Goal: Communication & Community: Share content

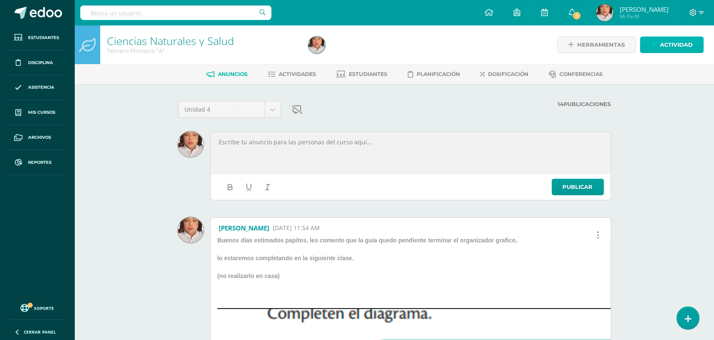
click at [668, 37] on span "Actividad" at bounding box center [676, 45] width 33 height 16
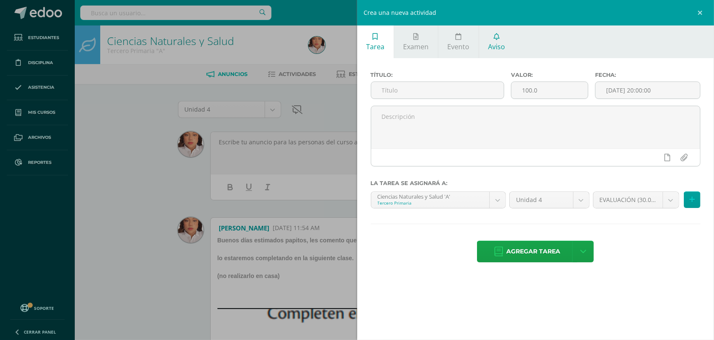
click at [492, 39] on link "Aviso" at bounding box center [496, 41] width 35 height 33
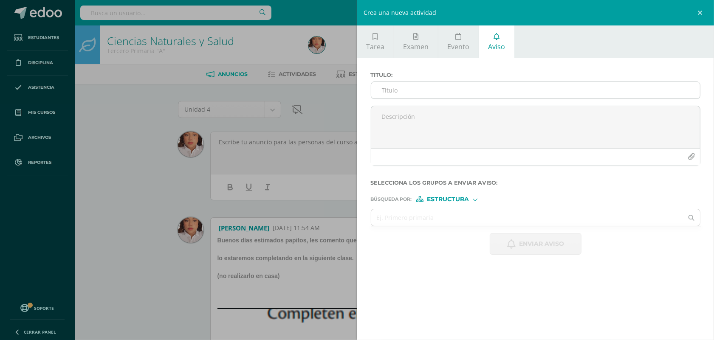
click at [389, 94] on input "Titulo :" at bounding box center [535, 90] width 329 height 17
type input "O"
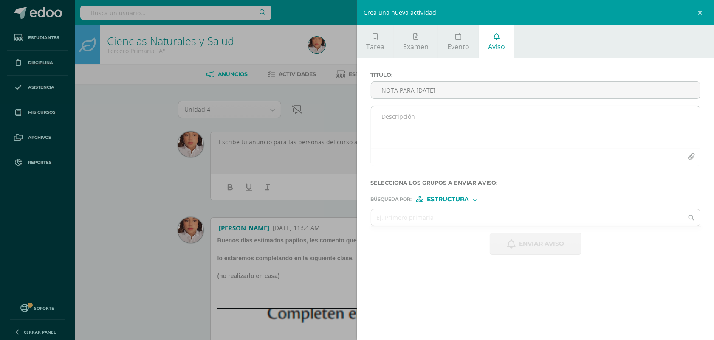
type input "NOTA PARA [DATE]"
click at [413, 124] on textarea at bounding box center [535, 127] width 329 height 42
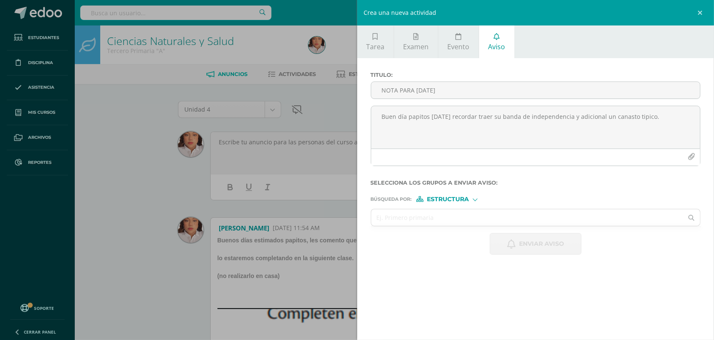
type textarea "Buen día papitos [DATE] recordar traer su banda de independencia y adicional un…"
click at [453, 199] on span "Estructura" at bounding box center [448, 199] width 42 height 5
click at [440, 221] on span "Persona" at bounding box center [451, 223] width 31 height 5
click at [402, 215] on input "text" at bounding box center [527, 217] width 312 height 17
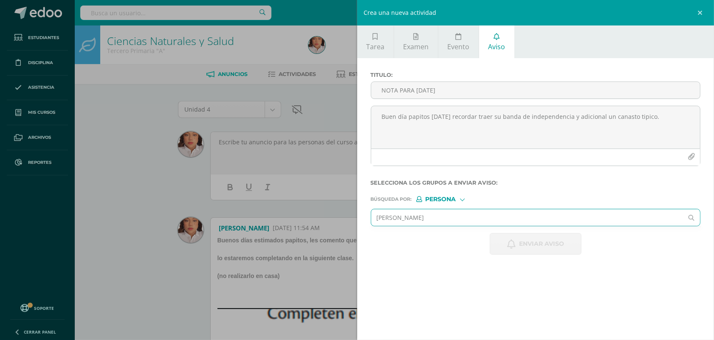
type input "[PERSON_NAME]"
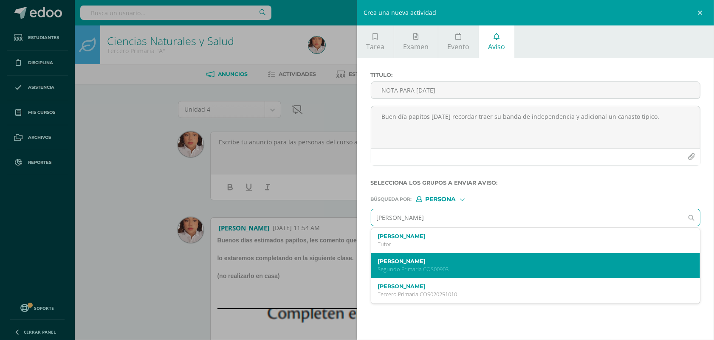
click at [462, 270] on p "Segundo Primaria COS00903" at bounding box center [528, 269] width 301 height 7
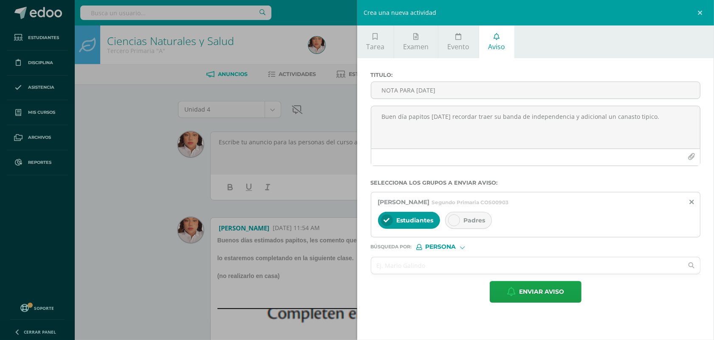
click at [467, 208] on div "[PERSON_NAME] Segundo Primaria COS00903 Estudiantes Padres" at bounding box center [536, 214] width 330 height 45
click at [463, 222] on div "Padres" at bounding box center [468, 220] width 47 height 17
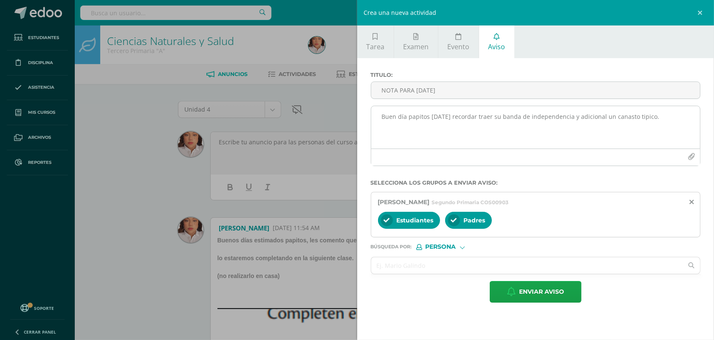
click at [428, 120] on textarea "Buen día papitos [DATE] recordar traer su banda de independencia y adicional un…" at bounding box center [535, 127] width 329 height 42
click at [415, 125] on textarea "Buen día papitos Para [DATE] recordar traer su banda de independencia y adicion…" at bounding box center [535, 127] width 329 height 42
click at [417, 127] on textarea "Buen día papitos Para [DATE] recordar traer su banda de independencia y adicion…" at bounding box center [535, 127] width 329 height 42
click at [410, 137] on textarea "Buen día papitos Para [DATE] en actividad de la caminata, recordar traer su ban…" at bounding box center [535, 127] width 329 height 42
click at [572, 126] on textarea "Buen día papitos Para [DATE] en actividad de la caminata, recordar traer su ban…" at bounding box center [535, 127] width 329 height 42
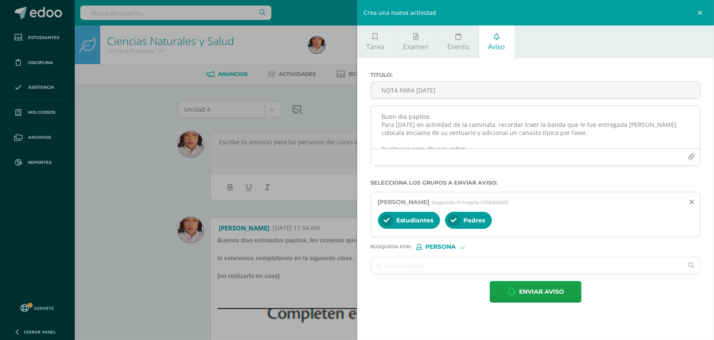
drag, startPoint x: 397, startPoint y: 139, endPoint x: 393, endPoint y: 135, distance: 6.0
click at [393, 135] on textarea "Buen día papitos Para [DATE] en actividad de la caminata, recordar traer la ban…" at bounding box center [535, 127] width 329 height 42
drag, startPoint x: 393, startPoint y: 135, endPoint x: 383, endPoint y: 141, distance: 11.7
click at [383, 142] on textarea "Buen día papitos Para [DATE] en actividad de la caminata, recordar traer la ban…" at bounding box center [535, 127] width 329 height 42
click at [398, 134] on textarea "Buen día papitos Para [DATE] en actividad de la caminata, recordar traer la ban…" at bounding box center [535, 127] width 329 height 42
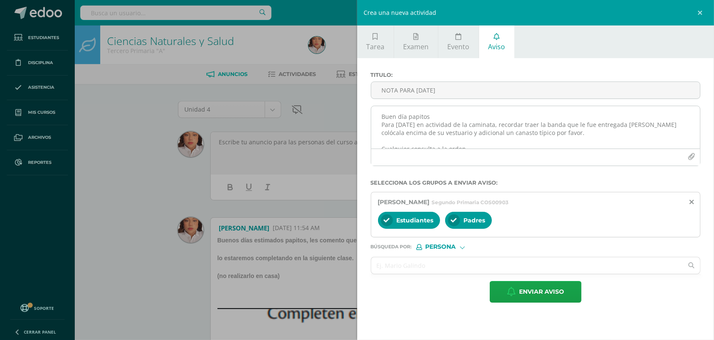
click at [538, 126] on textarea "Buen día papitos Para [DATE] en actividad de la caminata, recordar traer la ban…" at bounding box center [535, 127] width 329 height 42
drag, startPoint x: 425, startPoint y: 135, endPoint x: 400, endPoint y: 135, distance: 25.0
click at [400, 135] on textarea "Buen día papitos Para [DATE] en actividad de la caminata, recordar traer puesta…" at bounding box center [535, 127] width 329 height 42
drag, startPoint x: 469, startPoint y: 134, endPoint x: 385, endPoint y: 132, distance: 84.5
click at [385, 132] on textarea "Buen día papitos Para [DATE] en actividad de la caminata, recordar traer puesta…" at bounding box center [535, 127] width 329 height 42
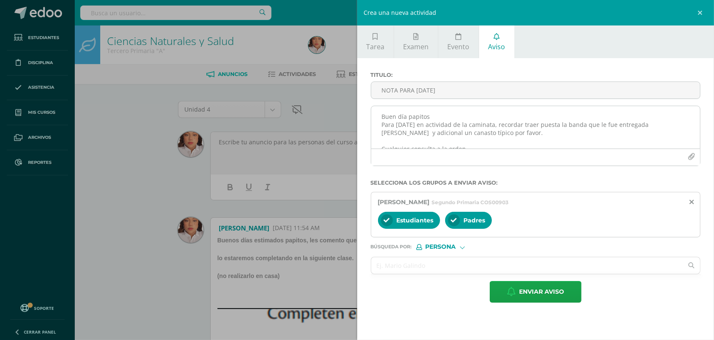
click at [405, 134] on textarea "Buen día papitos Para [DATE] en actividad de la caminata, recordar traer puesta…" at bounding box center [535, 127] width 329 height 42
drag, startPoint x: 470, startPoint y: 135, endPoint x: 455, endPoint y: 135, distance: 14.9
click at [455, 135] on textarea "Buen día papitos Para [DATE] en actividad de la caminata, recordar traer puesta…" at bounding box center [535, 127] width 329 height 42
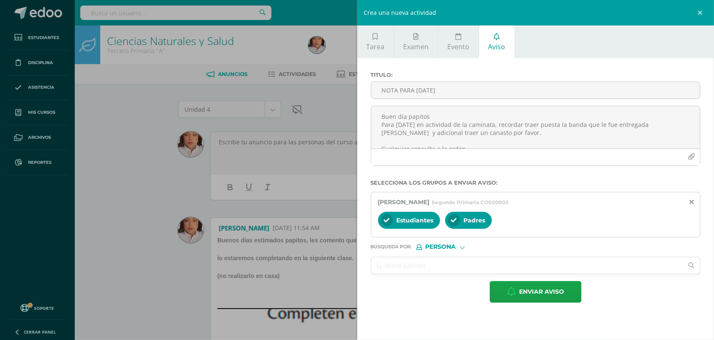
drag, startPoint x: 501, startPoint y: 132, endPoint x: 369, endPoint y: 112, distance: 133.6
click at [369, 112] on div "Buen día papitos Para [DATE] en actividad de la caminata, recordar traer puesta…" at bounding box center [535, 139] width 337 height 67
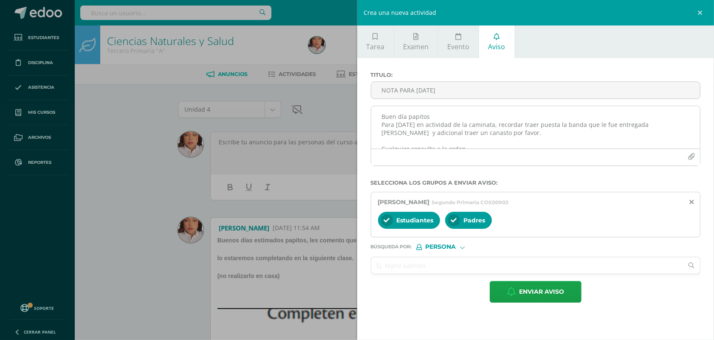
click at [457, 145] on textarea "Buen día papitos Para [DATE] en actividad de la caminata, recordar traer puesta…" at bounding box center [535, 127] width 329 height 42
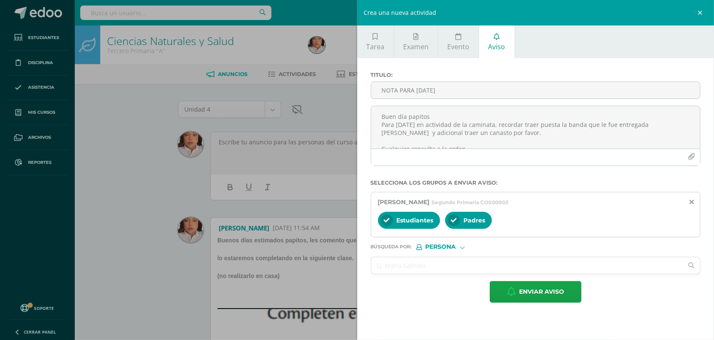
drag, startPoint x: 467, startPoint y: 147, endPoint x: 360, endPoint y: 90, distance: 121.7
click at [360, 90] on div "Titulo : NOTA PARA [DATE] Buen día papitos Para [DATE] en actividad de la camin…" at bounding box center [535, 187] width 357 height 258
click at [516, 228] on div "Estudiantes Padres" at bounding box center [535, 221] width 315 height 20
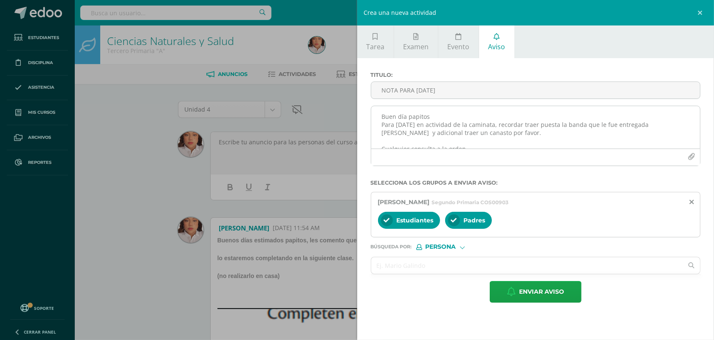
click at [494, 126] on textarea "Buen día papitos Para [DATE] en actividad de la caminata, recordar traer puesta…" at bounding box center [535, 127] width 329 height 42
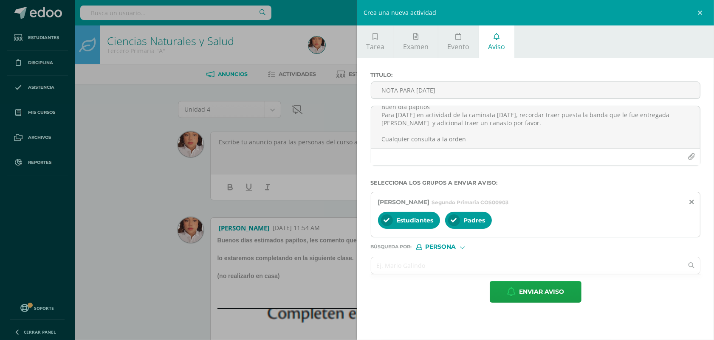
type textarea "Buen día papitos Para [DATE] en actividad de la caminata [DATE], recordar traer…"
click at [445, 261] on input "text" at bounding box center [527, 265] width 312 height 17
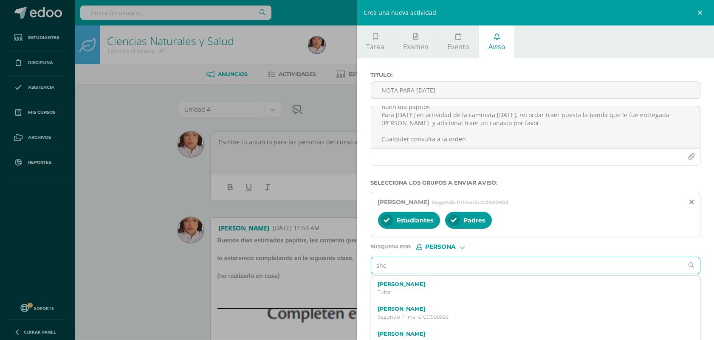
type input "[PERSON_NAME]"
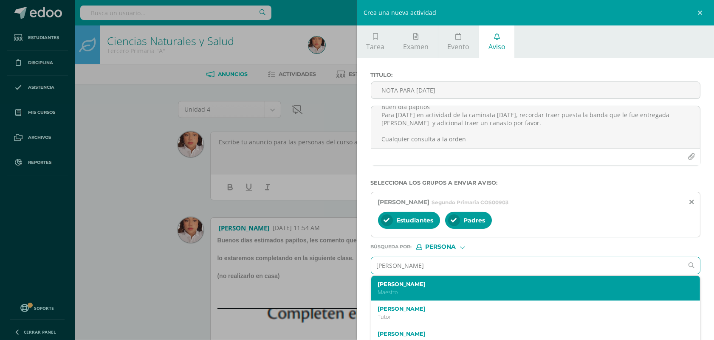
click at [446, 287] on label "[PERSON_NAME]" at bounding box center [528, 284] width 301 height 6
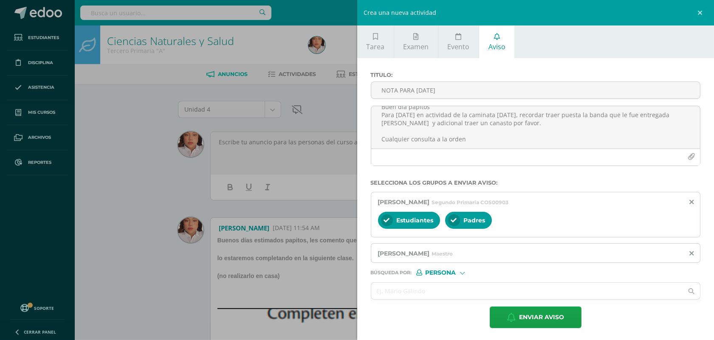
click at [410, 251] on div "[PERSON_NAME]" at bounding box center [535, 253] width 315 height 8
click at [416, 256] on span "[PERSON_NAME]" at bounding box center [404, 254] width 52 height 8
click at [488, 261] on div "[PERSON_NAME]" at bounding box center [536, 253] width 330 height 20
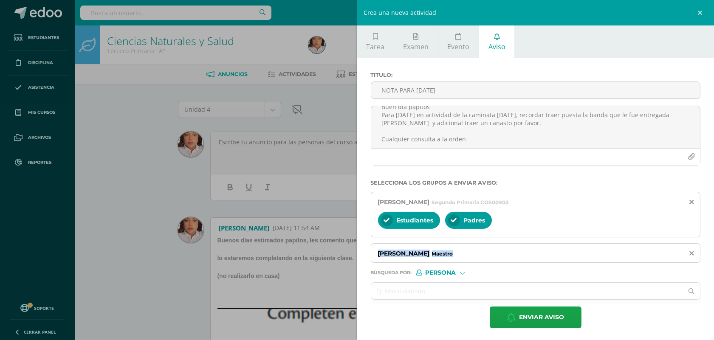
drag, startPoint x: 436, startPoint y: 257, endPoint x: 376, endPoint y: 257, distance: 59.9
click at [376, 257] on div "[PERSON_NAME]" at bounding box center [536, 253] width 330 height 20
copy span "[PERSON_NAME]"
click at [689, 257] on icon at bounding box center [691, 253] width 4 height 7
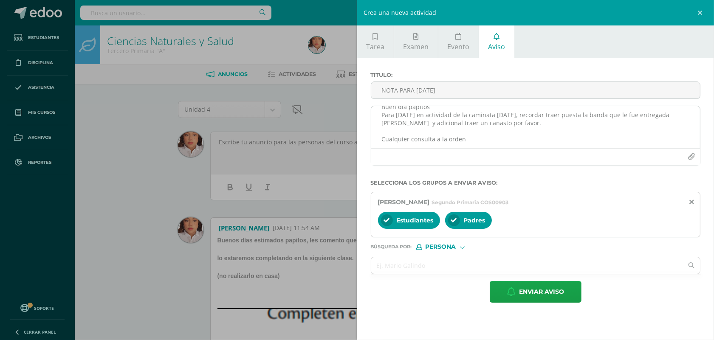
scroll to position [0, 0]
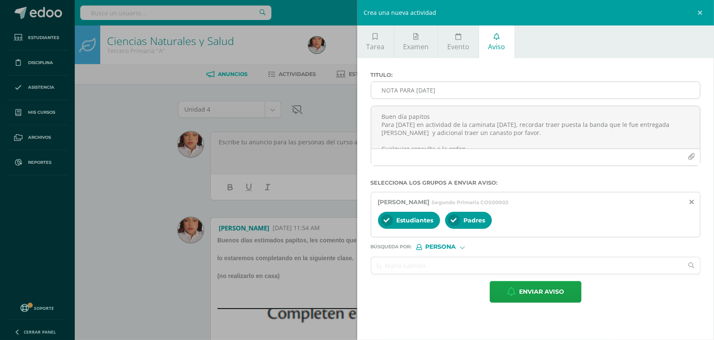
click at [497, 98] on input "NOTA PARA [DATE]" at bounding box center [535, 90] width 329 height 17
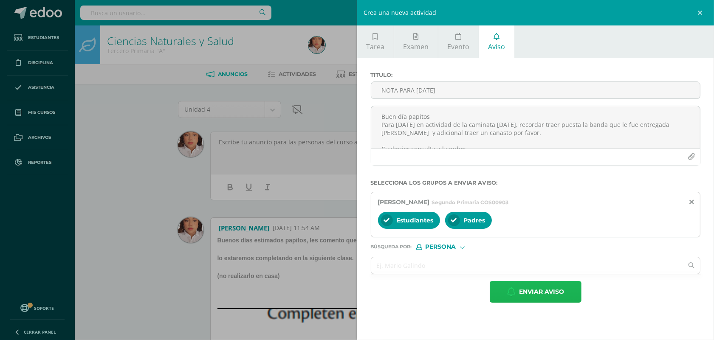
click at [545, 294] on span "Enviar aviso" at bounding box center [541, 291] width 45 height 21
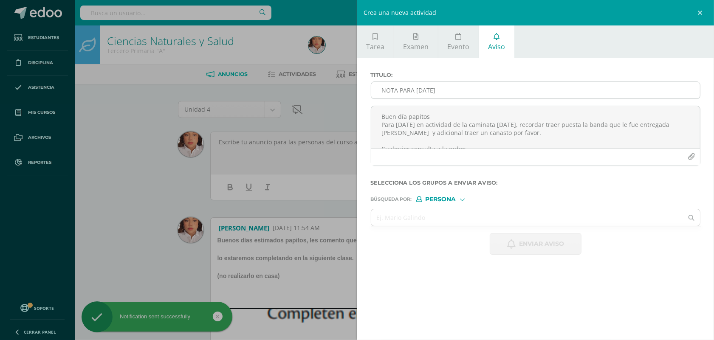
click at [419, 93] on input "NOTA PARA [DATE]" at bounding box center [535, 90] width 329 height 17
type input "n"
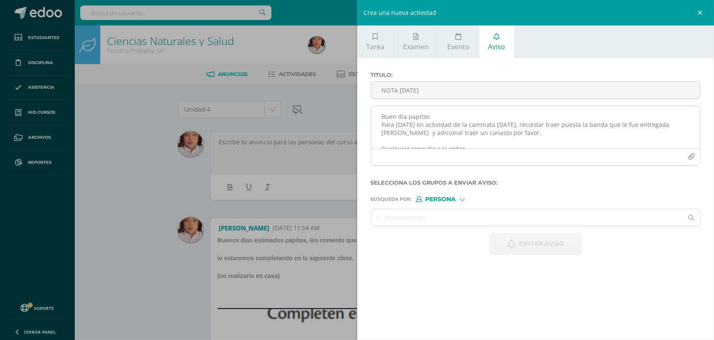
type input "NOTA [DATE]"
click at [486, 131] on textarea "Buen día papitos Para [DATE] en actividad de la caminata [DATE], recordar traer…" at bounding box center [535, 127] width 329 height 42
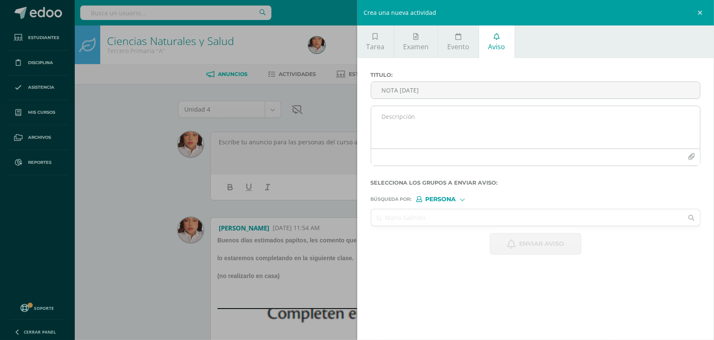
paste textarea "[PERSON_NAME]"
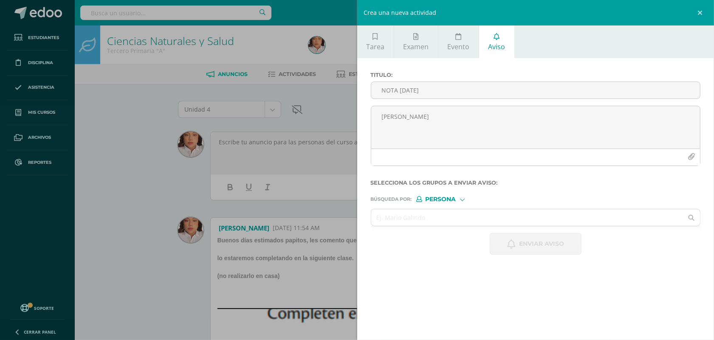
drag, startPoint x: 441, startPoint y: 123, endPoint x: 344, endPoint y: 123, distance: 97.2
click at [344, 123] on div "Crea una nueva actividad Tarea Examen Evento Aviso Título: Valor: 100.0 Fecha: …" at bounding box center [357, 170] width 714 height 340
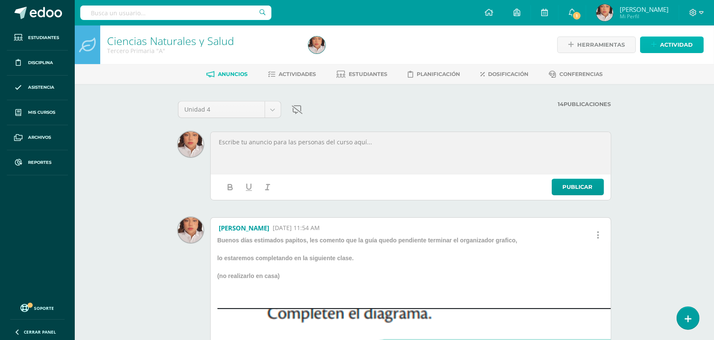
click at [693, 47] on link "Actividad" at bounding box center [672, 45] width 64 height 17
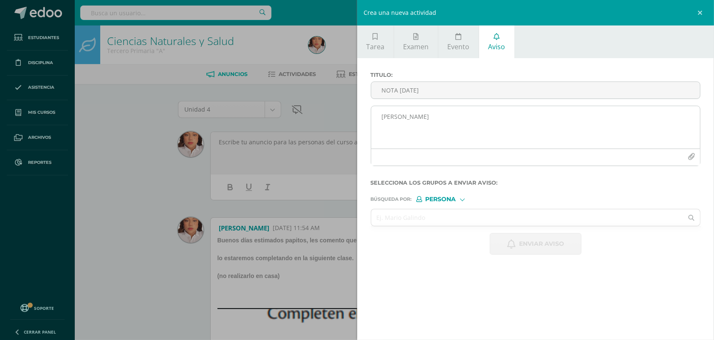
click at [496, 126] on textarea "[PERSON_NAME]" at bounding box center [535, 127] width 329 height 42
type textarea "b"
drag, startPoint x: 669, startPoint y: 132, endPoint x: 412, endPoint y: 132, distance: 256.4
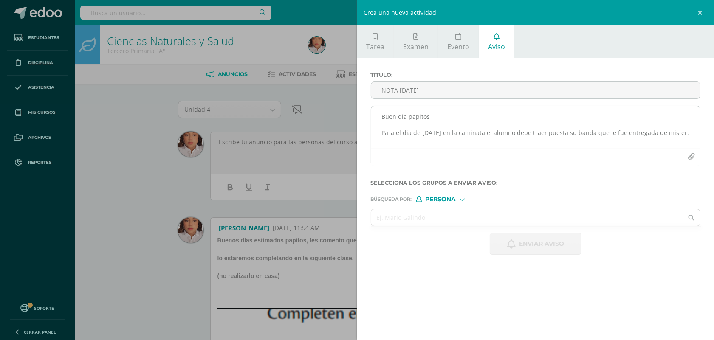
click at [475, 145] on textarea "Buen dia papitos Para el dia de [DATE] en la caminata el alumno debe traer pues…" at bounding box center [535, 127] width 329 height 42
click at [669, 138] on textarea "Buen día papitos Para el día de [DATE] en la caminata el alumno debe traer pues…" at bounding box center [535, 127] width 329 height 42
click at [664, 135] on textarea "Buen día papitos Para el día de [DATE] en la caminata el alumno debe traer pues…" at bounding box center [535, 127] width 329 height 42
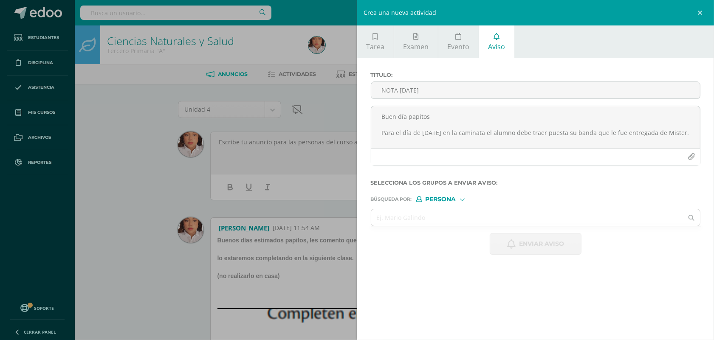
click at [700, 128] on div "Buen día papitos Para el día de [DATE] en la caminata el alumno debe traer pues…" at bounding box center [535, 139] width 337 height 67
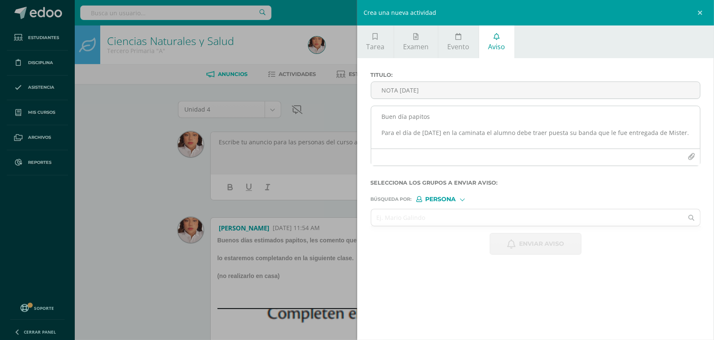
click at [690, 135] on textarea "Buen día papitos Para el día de [DATE] en la caminata el alumno debe traer pues…" at bounding box center [535, 127] width 329 height 42
click at [485, 136] on textarea "Buen día papitos Para el día de [DATE] en la caminata el alumno debe traer pues…" at bounding box center [535, 127] width 329 height 42
click at [446, 142] on textarea "Buen día papitos Para el día de [DATE] en la caminata de [DATE] el alumno debe …" at bounding box center [535, 127] width 329 height 42
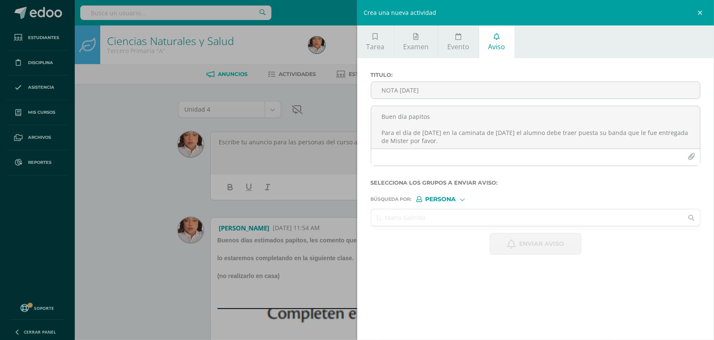
type textarea "Buen día papitos Para el día de [DATE] en la caminata de [DATE] el alumno debe …"
click at [435, 215] on input "text" at bounding box center [527, 217] width 312 height 17
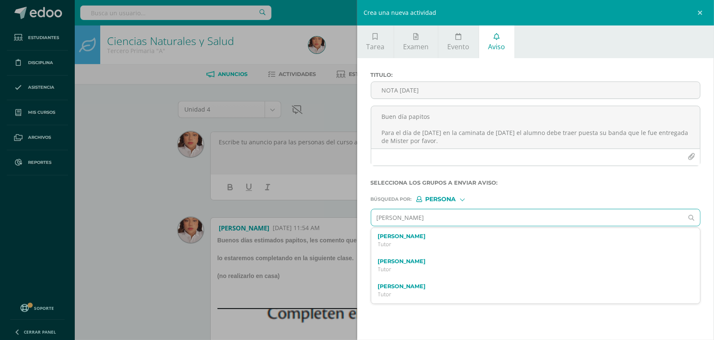
type input "[PERSON_NAME]"
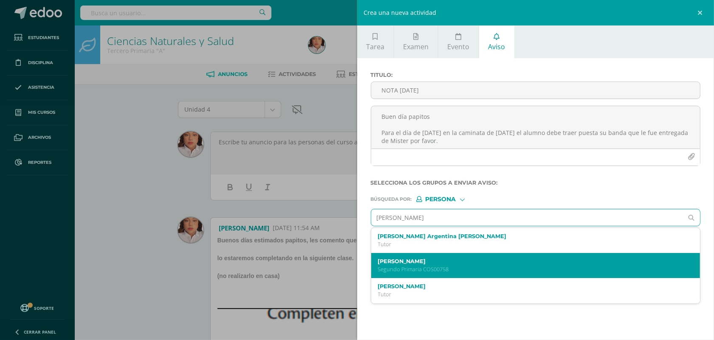
click at [461, 270] on p "Segundo Primaria COS00758" at bounding box center [528, 269] width 301 height 7
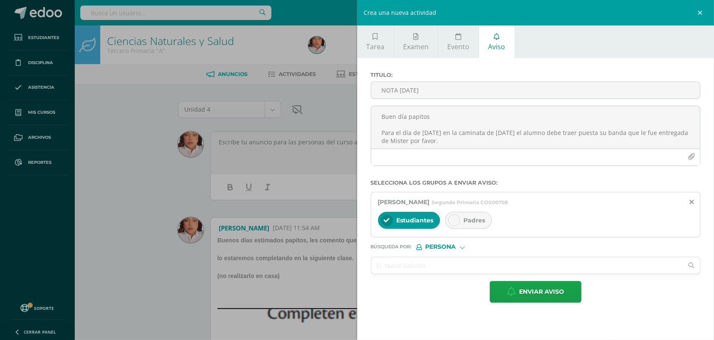
click at [472, 223] on span "Padres" at bounding box center [475, 220] width 22 height 8
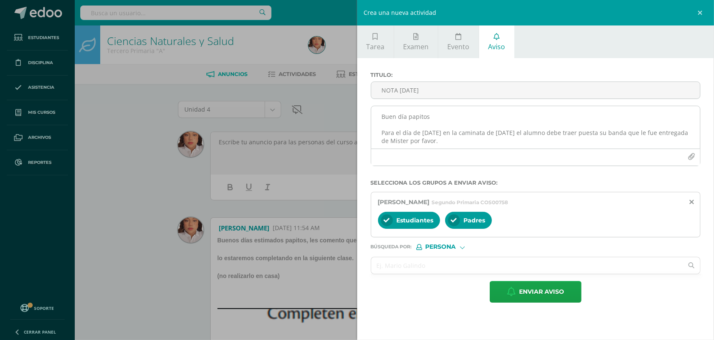
drag, startPoint x: 427, startPoint y: 142, endPoint x: 416, endPoint y: 134, distance: 13.6
click at [416, 134] on textarea "Buen día papitos Para el día de [DATE] en la caminata de [DATE] el alumno debe …" at bounding box center [535, 127] width 329 height 42
click at [470, 141] on textarea "Buen día papitos Para el día de [DATE] en la caminata de [DATE] el alumno debe …" at bounding box center [535, 127] width 329 height 42
click at [630, 134] on textarea "Buen día papitos Para el día de [DATE] en la caminata de [DATE] el alumno debe …" at bounding box center [535, 127] width 329 height 42
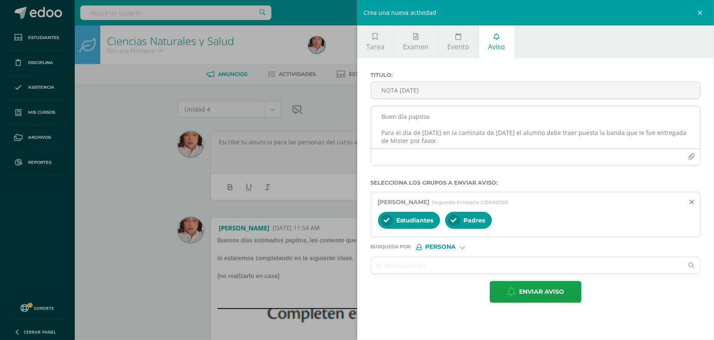
click at [463, 144] on textarea "Buen día papitos Para el día de [DATE] en la caminata de [DATE] el alumno debe …" at bounding box center [535, 127] width 329 height 42
click at [470, 143] on textarea "Buen día papitos Para el día de [DATE] en la caminata de [DATE] el alumno debe …" at bounding box center [535, 127] width 329 height 42
click at [504, 134] on textarea "Buen día papitos Para el día de [DATE] en la caminata de [DATE] el alumno debe …" at bounding box center [535, 127] width 329 height 42
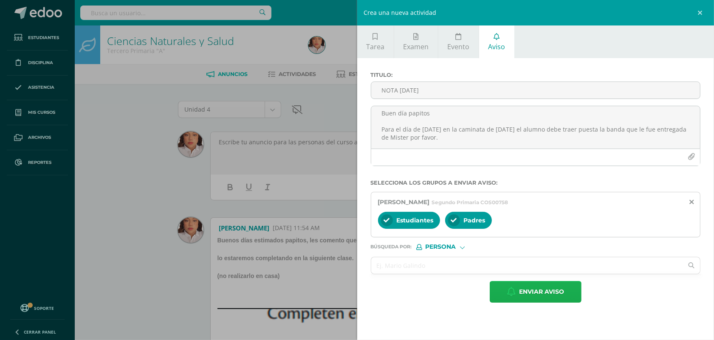
type textarea "Buen día papitos Para el día de [DATE] en la caminata de [DATE] el alumno debe …"
click at [543, 296] on span "Enviar aviso" at bounding box center [541, 291] width 45 height 21
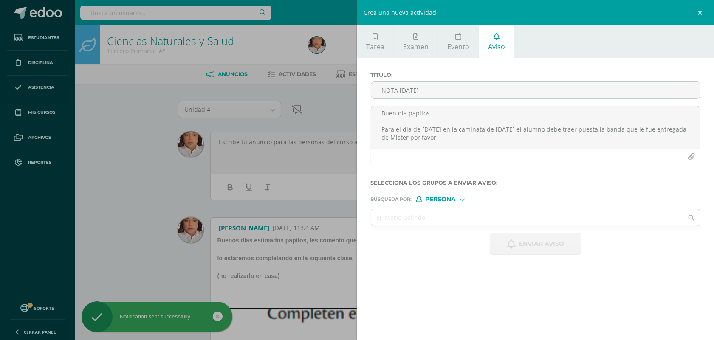
scroll to position [0, 0]
click at [299, 132] on div "Crea una nueva actividad Tarea Examen Evento Aviso Título: Valor: 100.0 Fecha: …" at bounding box center [357, 170] width 714 height 340
